Goal: Transaction & Acquisition: Book appointment/travel/reservation

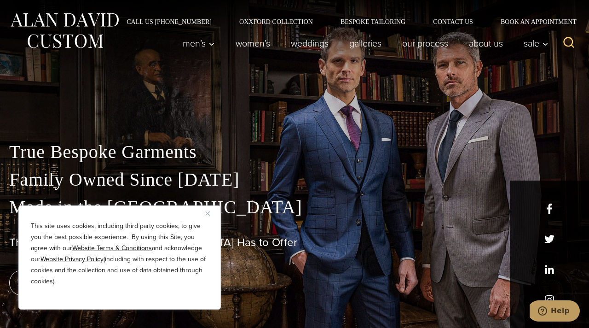
click at [206, 211] on img "Close" at bounding box center [208, 213] width 4 height 4
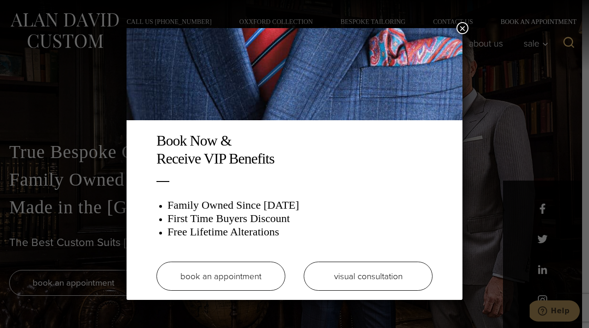
click at [221, 270] on link "book an appointment" at bounding box center [221, 276] width 129 height 29
